Goal: Task Accomplishment & Management: Manage account settings

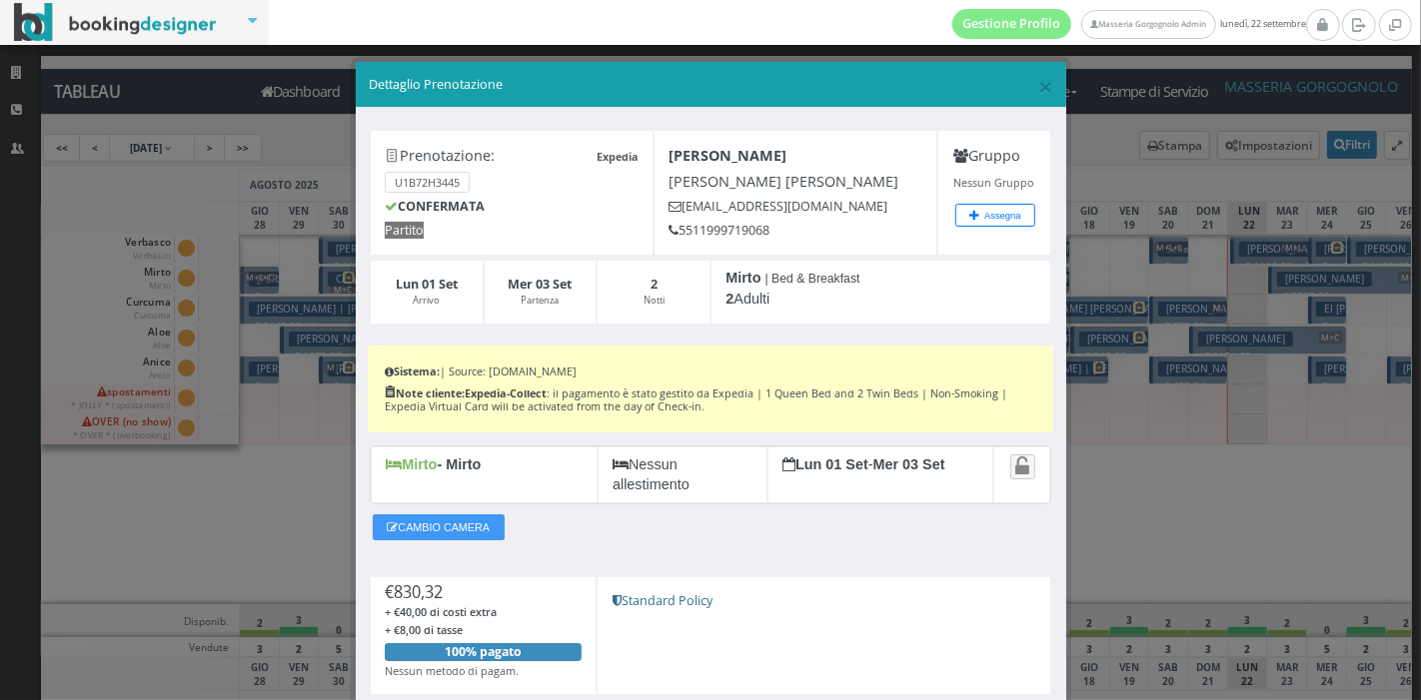
scroll to position [172, 0]
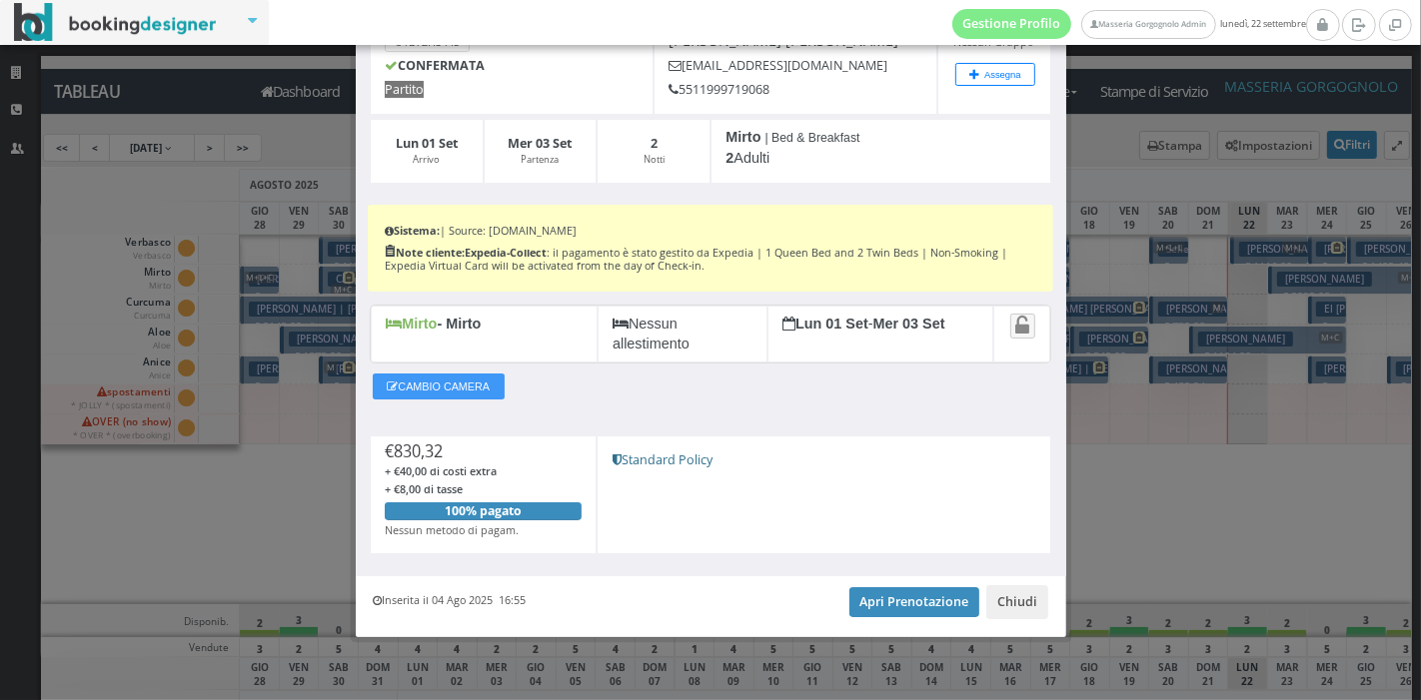
click at [895, 617] on div "Inserita il 04 Ago 2025 16:55 Apri Prenotazione Chiudi" at bounding box center [711, 607] width 710 height 61
click at [895, 605] on link "Apri Prenotazione" at bounding box center [914, 602] width 131 height 30
click at [1012, 600] on button "Chiudi" at bounding box center [1017, 602] width 62 height 34
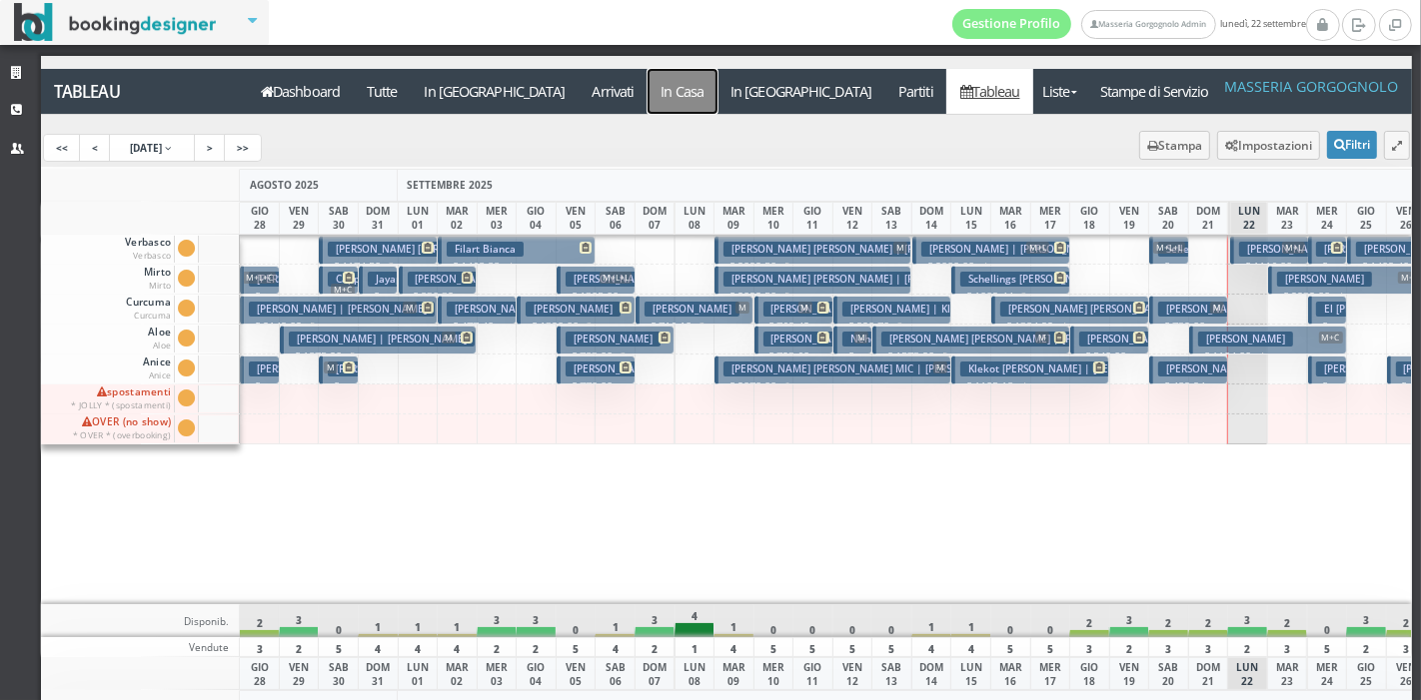
click at [647, 98] on a=pms-instay-reservations"] "In Casa" at bounding box center [682, 91] width 70 height 45
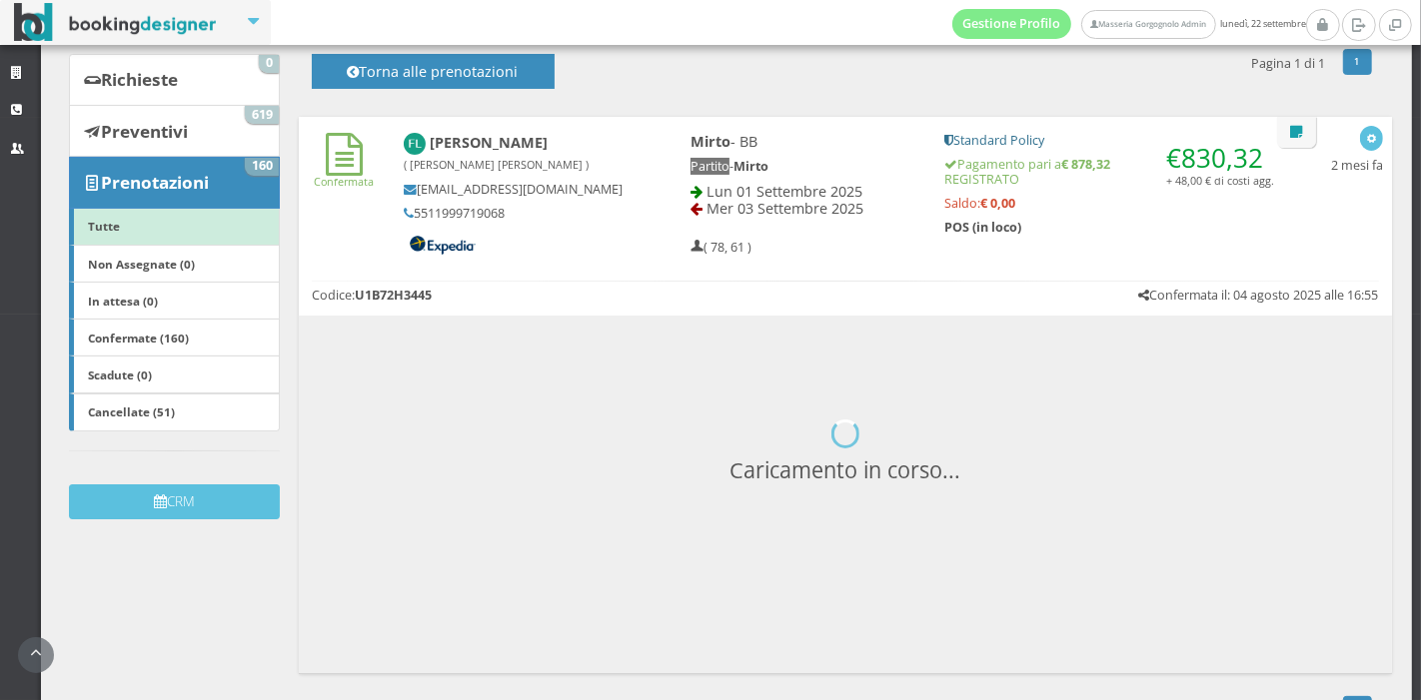
scroll to position [264, 0]
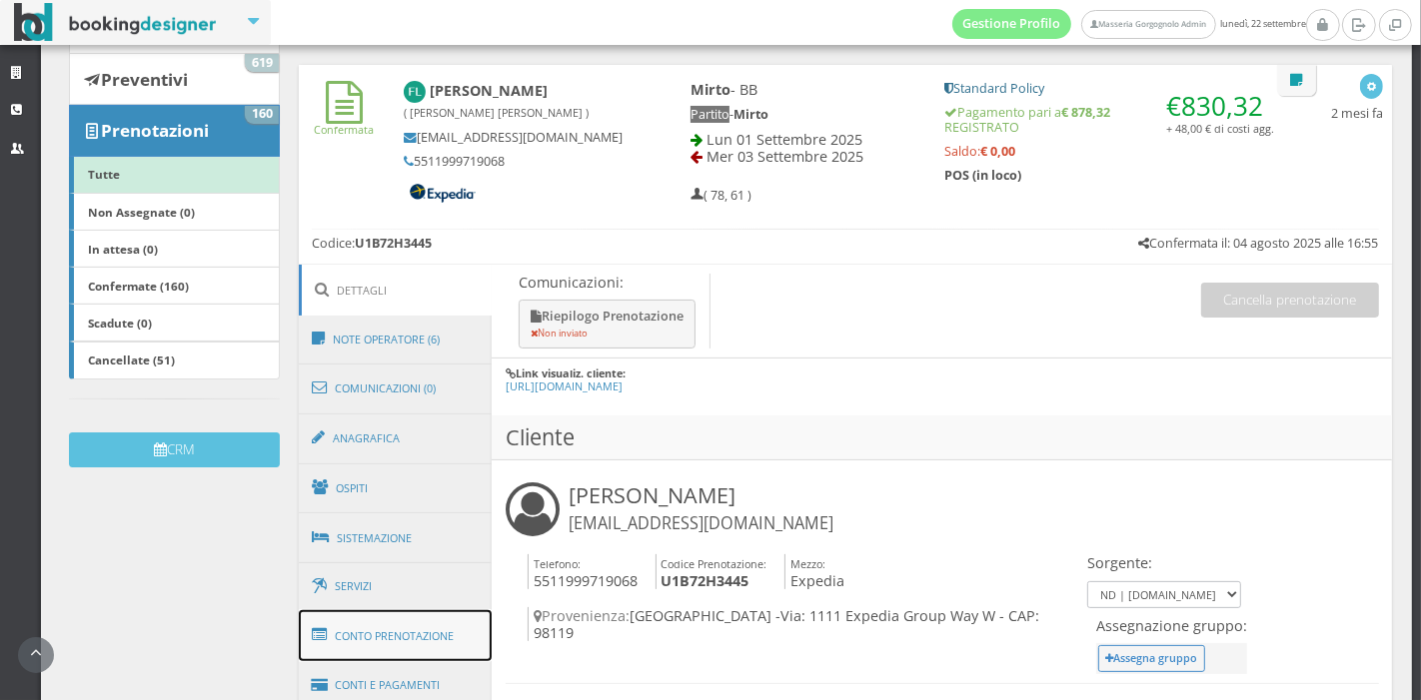
click at [428, 621] on link "Conto Prenotazione" at bounding box center [396, 636] width 194 height 52
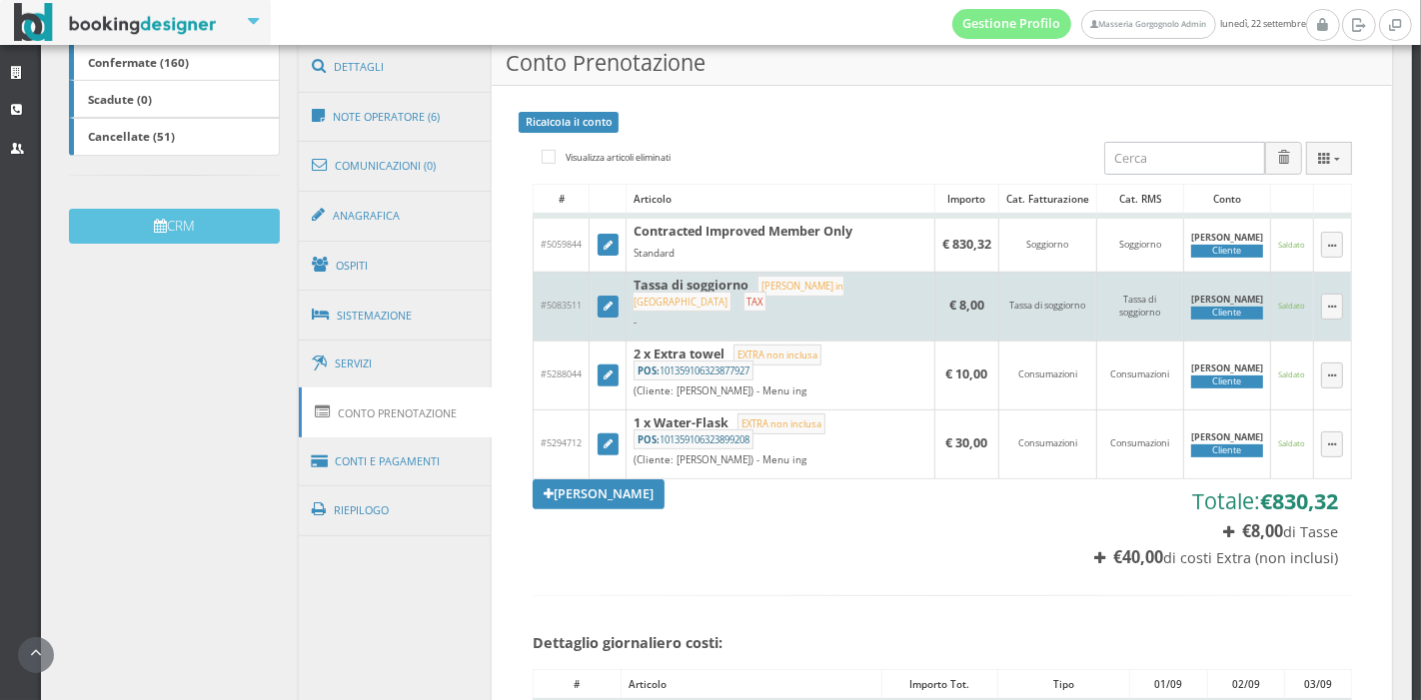
scroll to position [533, 0]
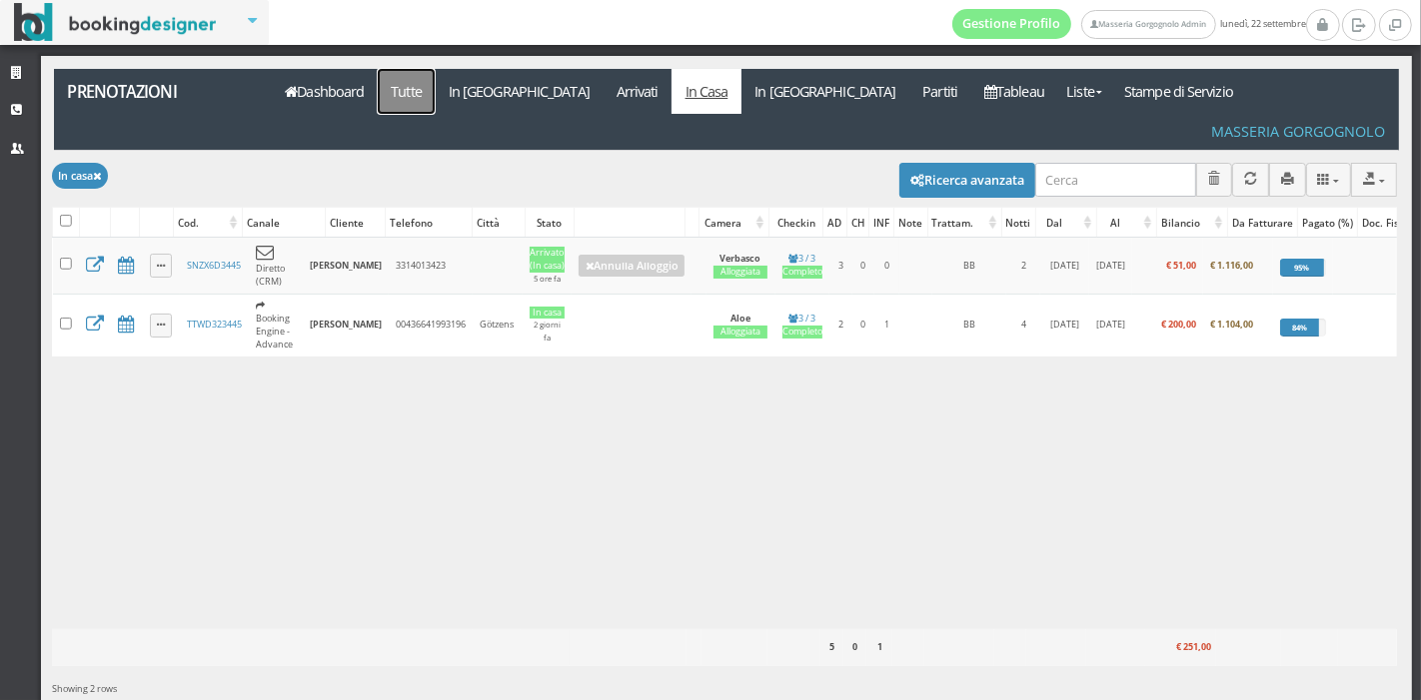
click at [405, 96] on link "Tutte" at bounding box center [407, 91] width 58 height 45
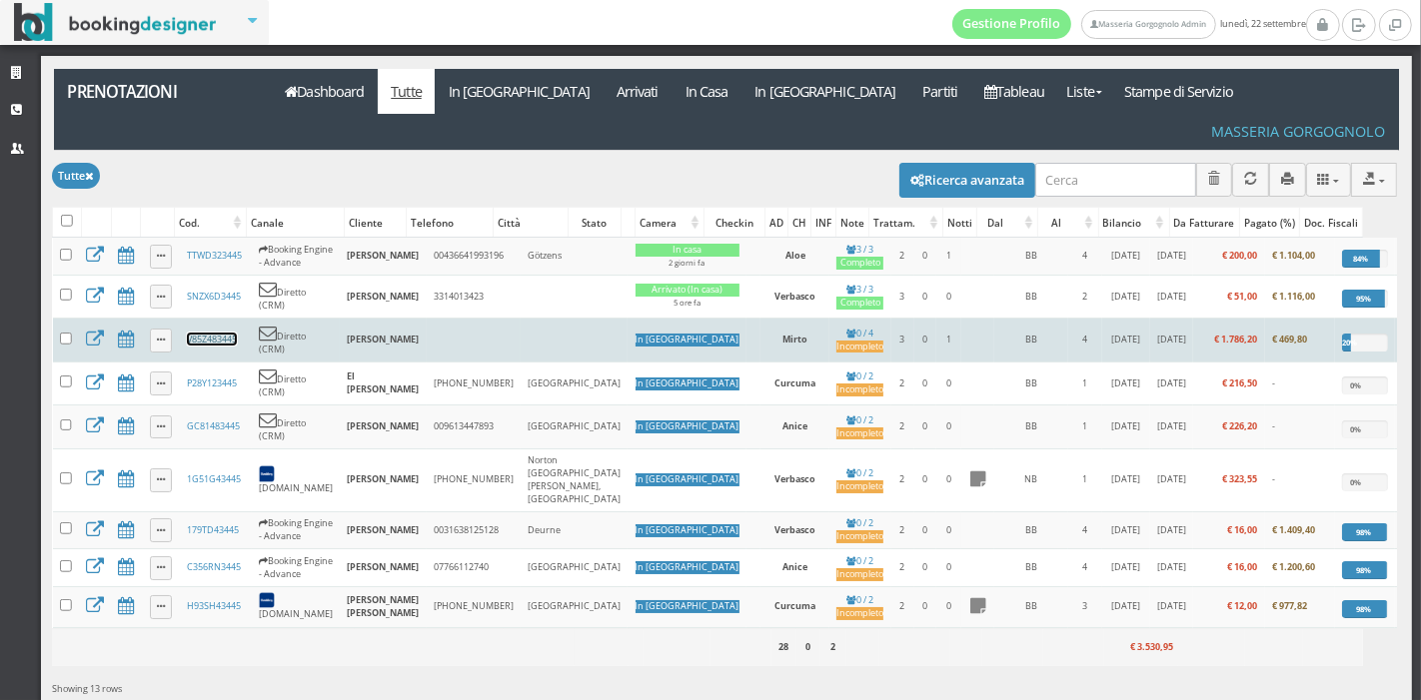
click at [220, 333] on link "V85Z483445" at bounding box center [212, 339] width 50 height 13
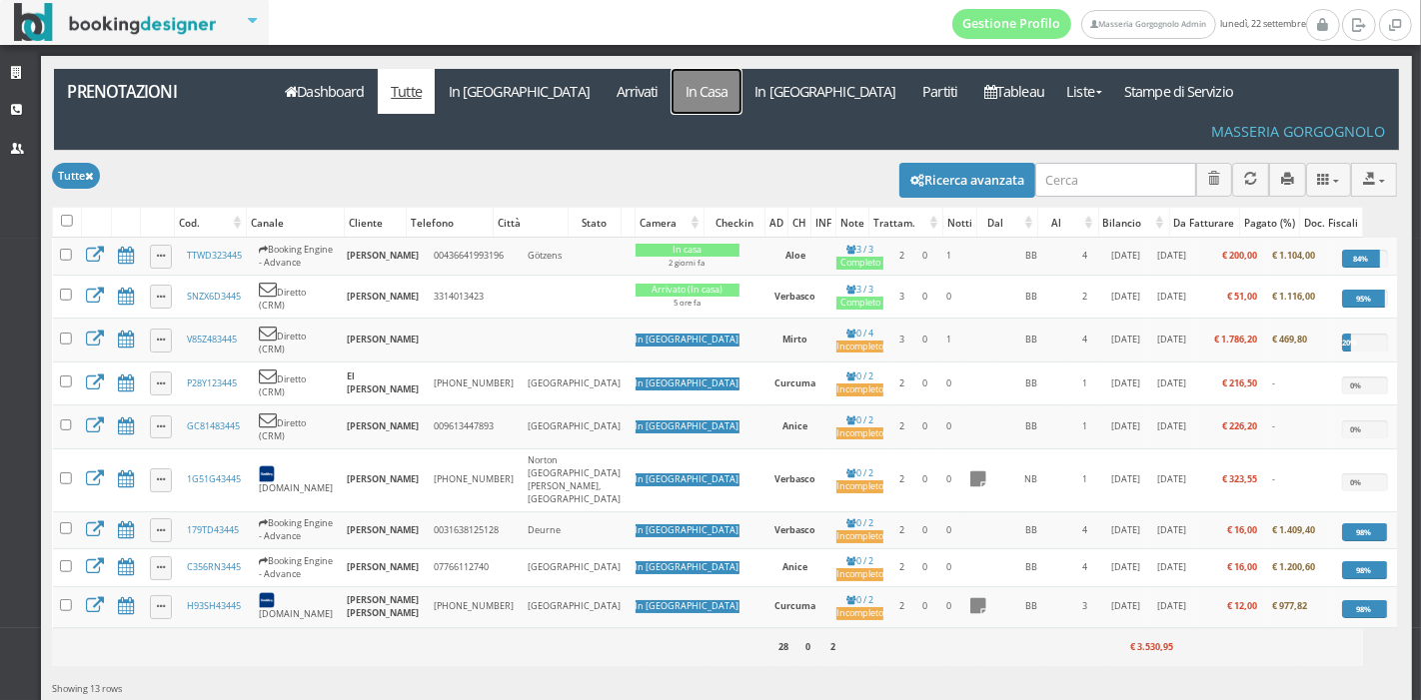
click at [671, 105] on link "In Casa" at bounding box center [706, 91] width 70 height 45
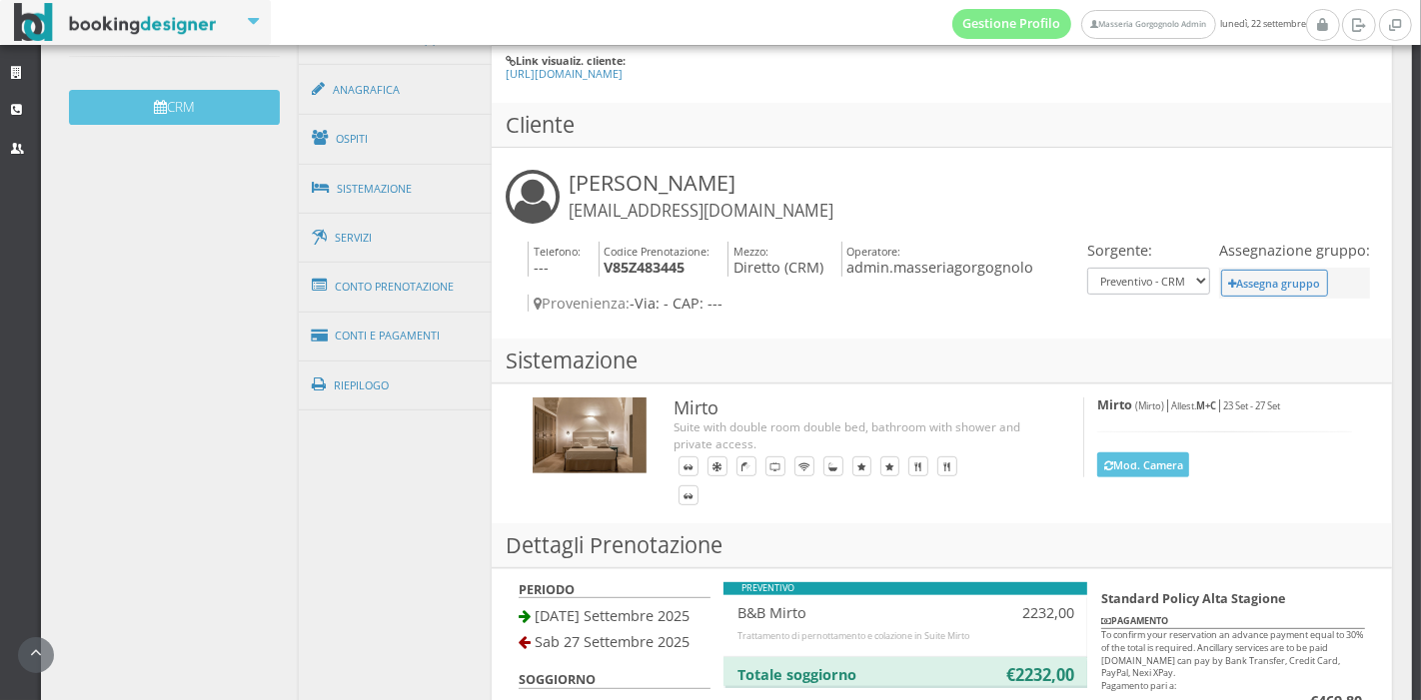
scroll to position [655, 0]
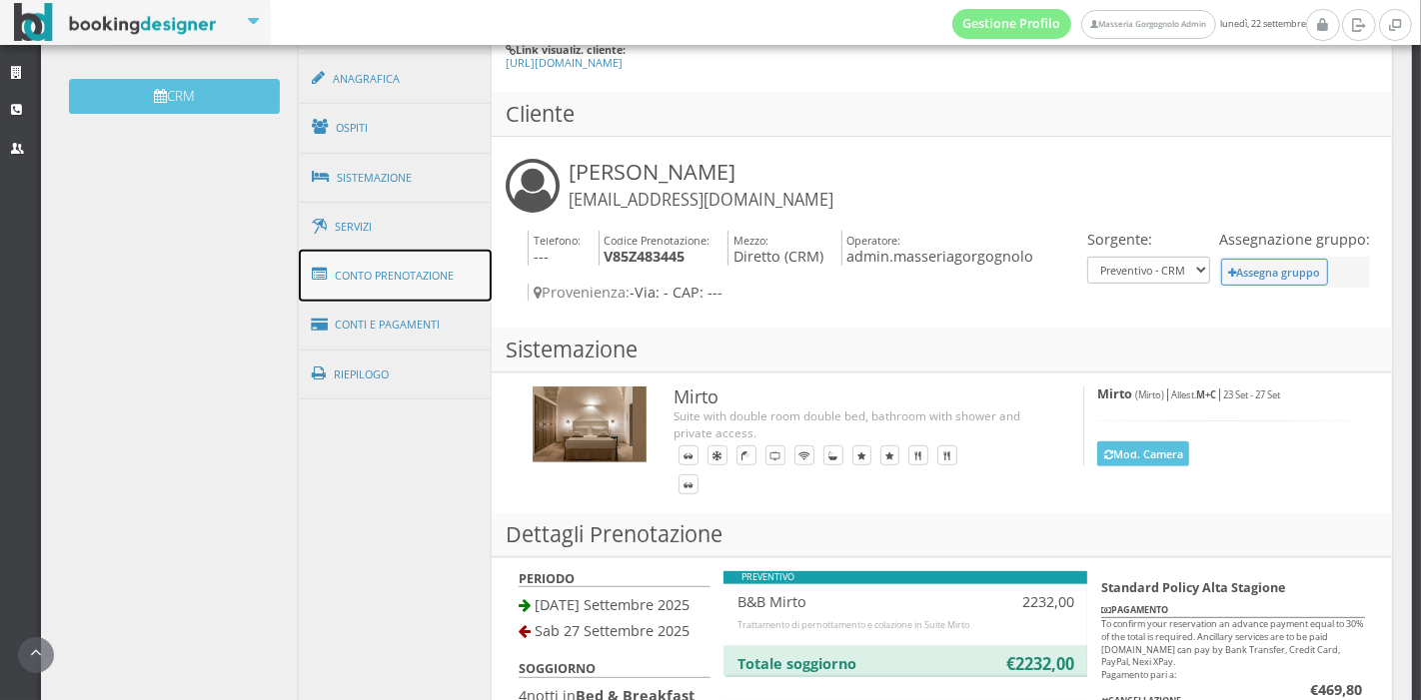
click at [360, 283] on link "Conto Prenotazione" at bounding box center [396, 276] width 194 height 52
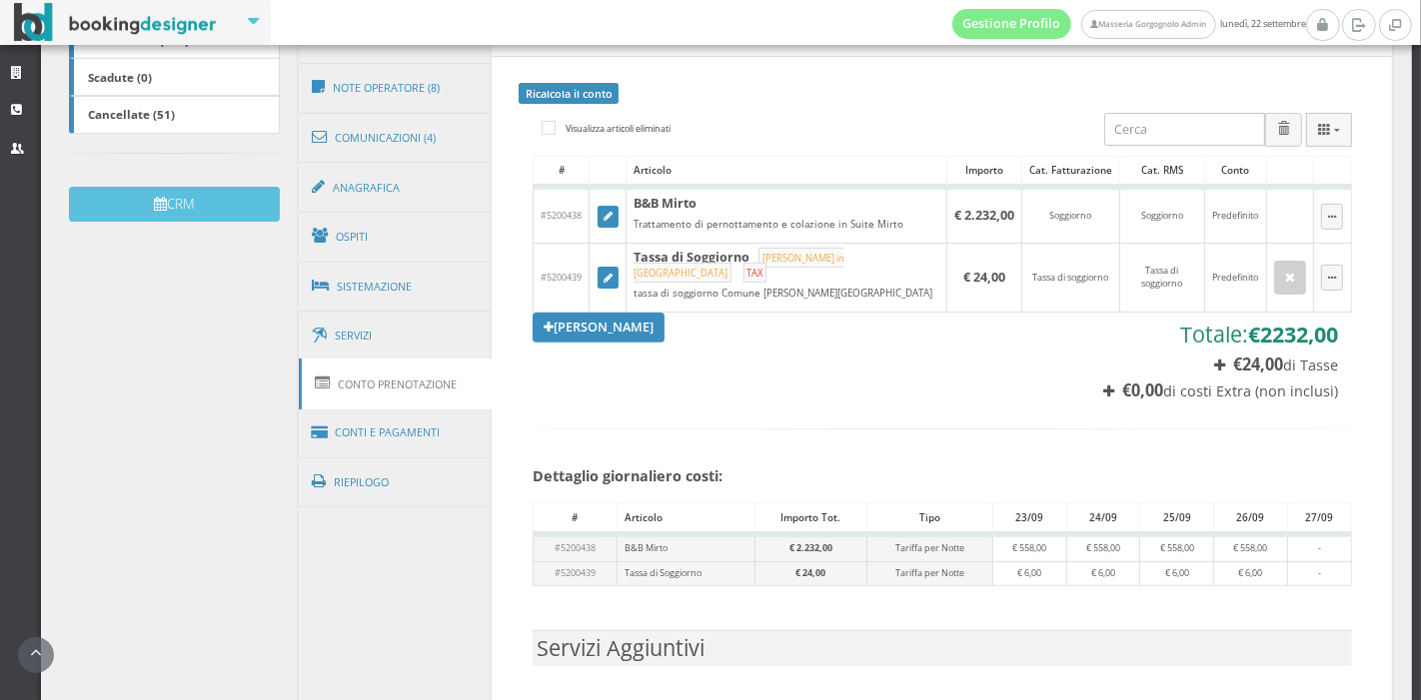
scroll to position [543, 0]
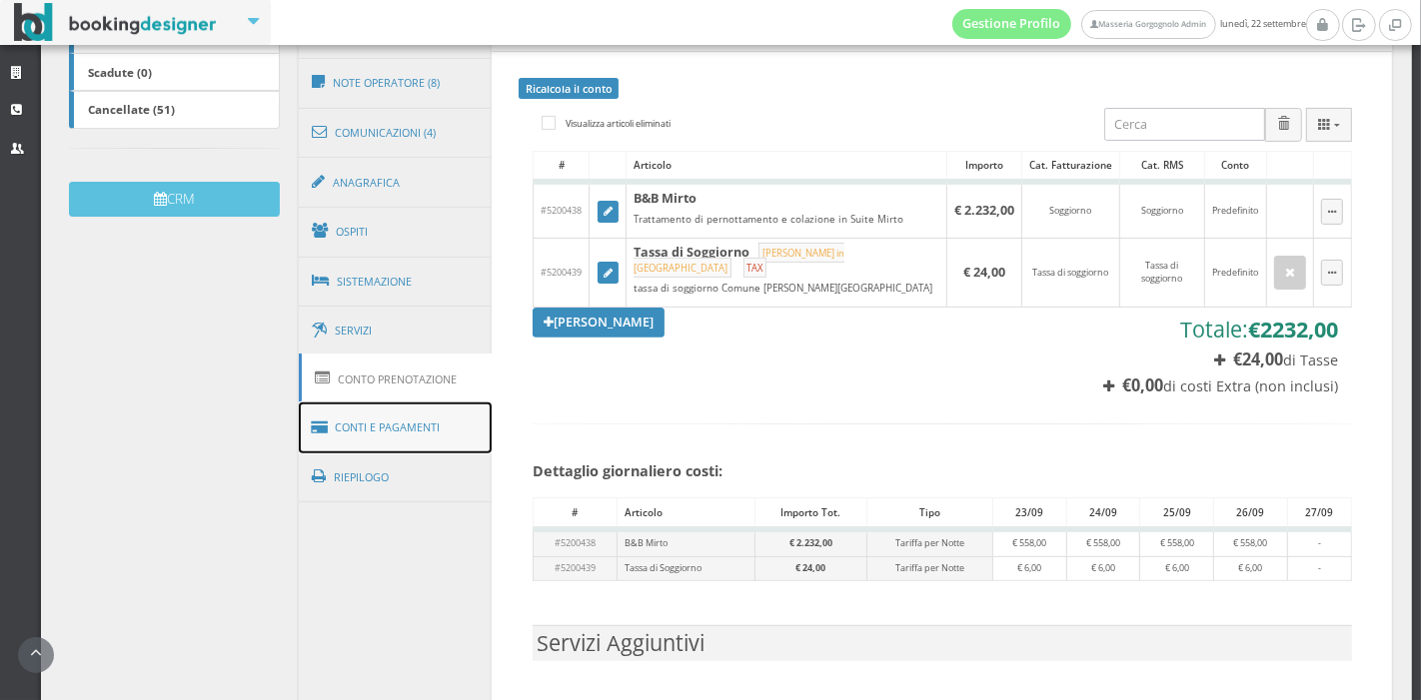
click at [417, 429] on link "Conti e Pagamenti" at bounding box center [396, 428] width 194 height 51
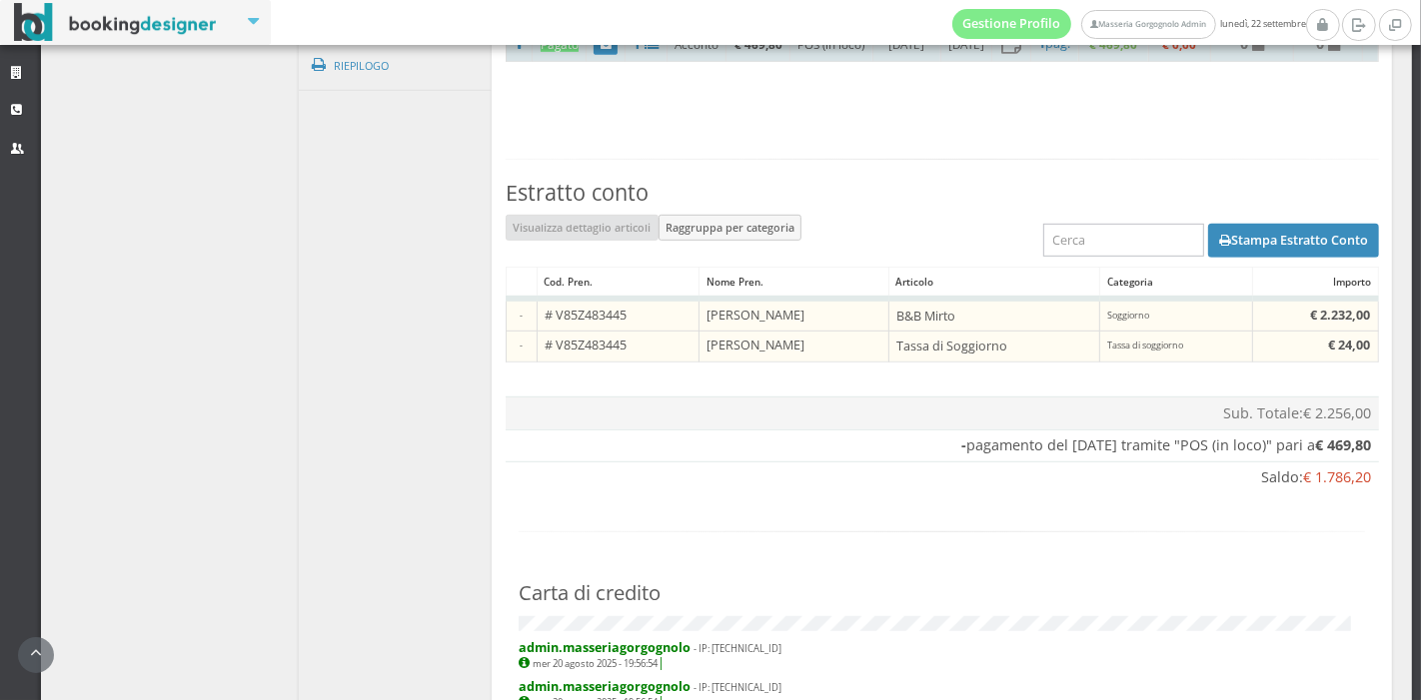
scroll to position [1008, 0]
